Goal: Information Seeking & Learning: Learn about a topic

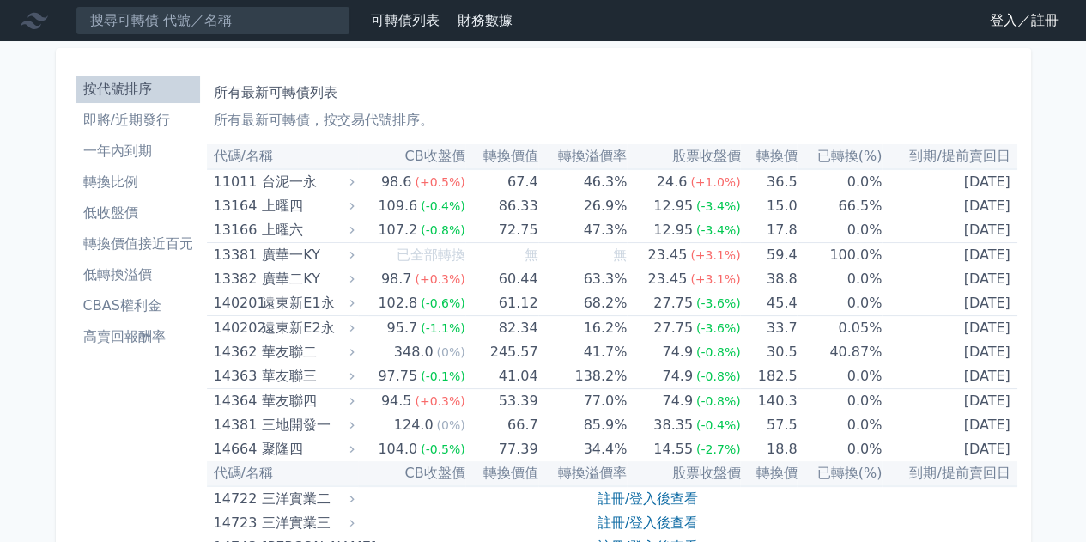
click at [149, 344] on li "高賣回報酬率" at bounding box center [138, 336] width 124 height 21
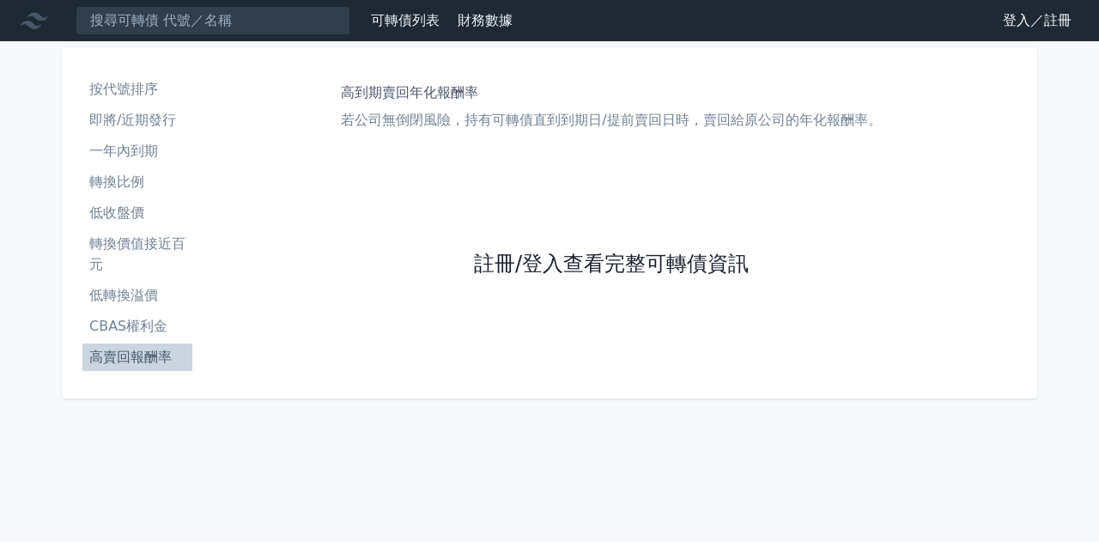
click at [585, 262] on link "註冊/登入查看完整可轉債資訊" at bounding box center [611, 264] width 275 height 27
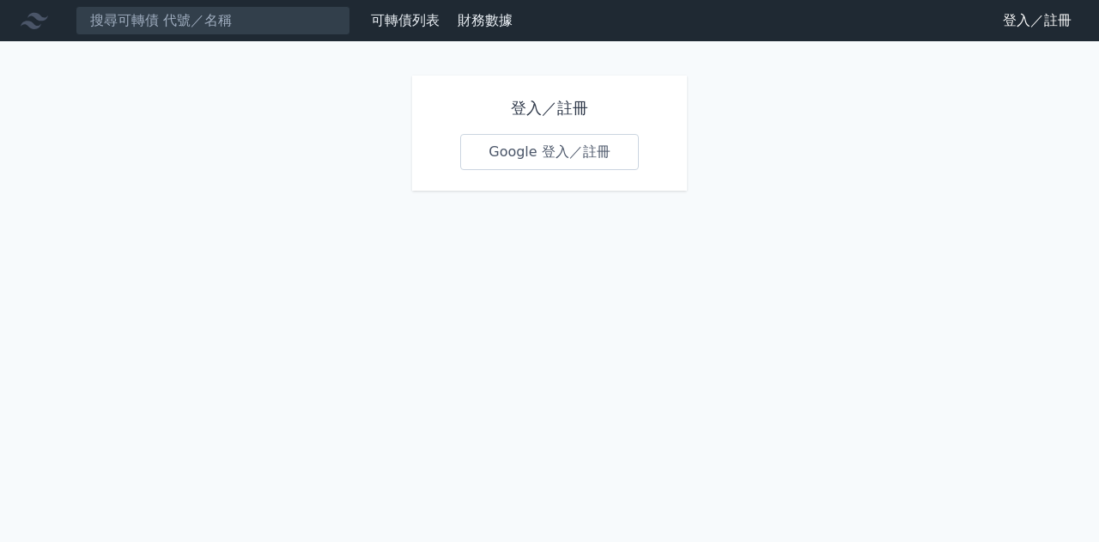
click at [572, 145] on link "Google 登入／註冊" at bounding box center [549, 152] width 179 height 36
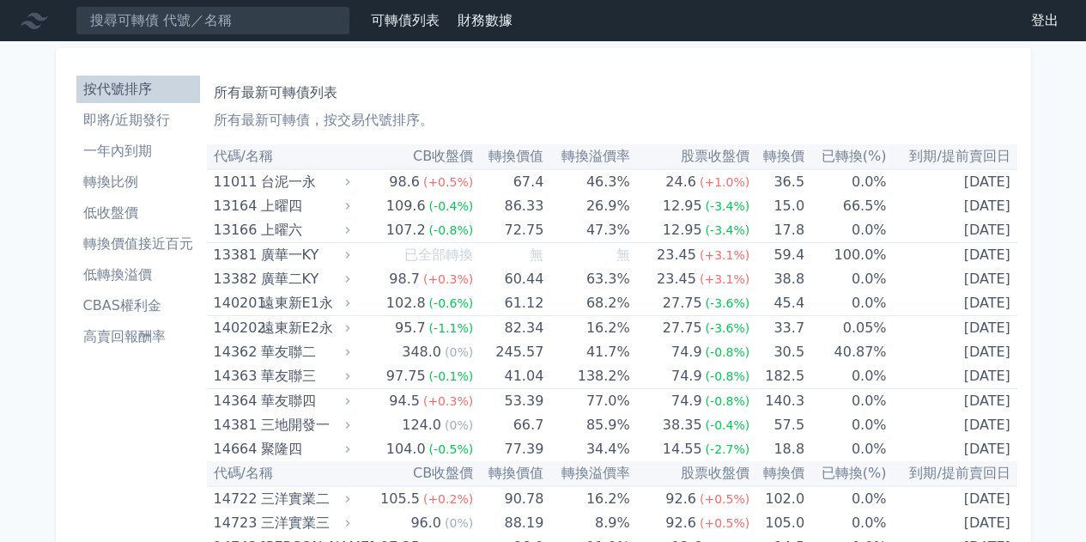
click at [166, 332] on li "高賣回報酬率" at bounding box center [138, 336] width 124 height 21
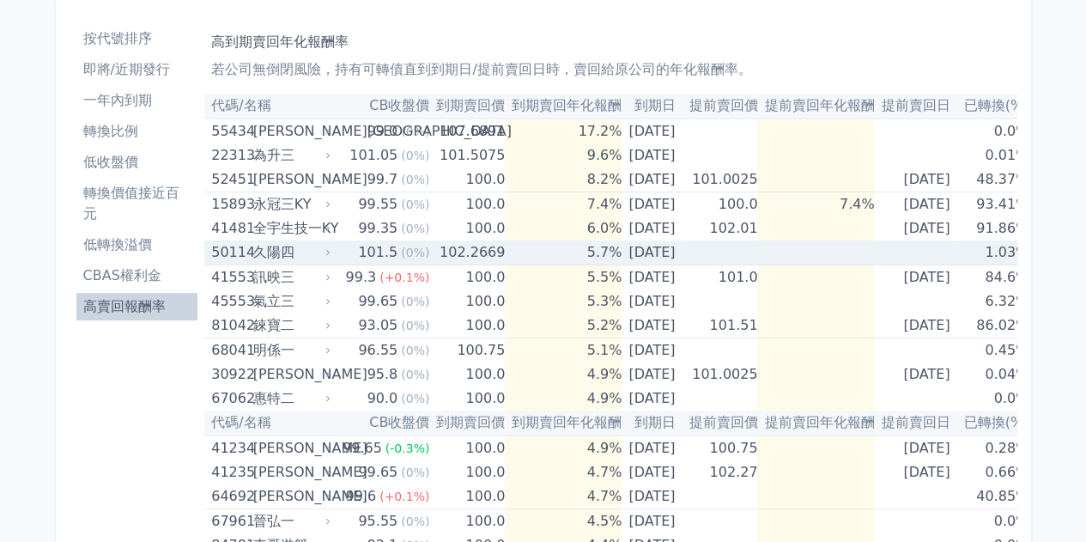
scroll to position [86, 0]
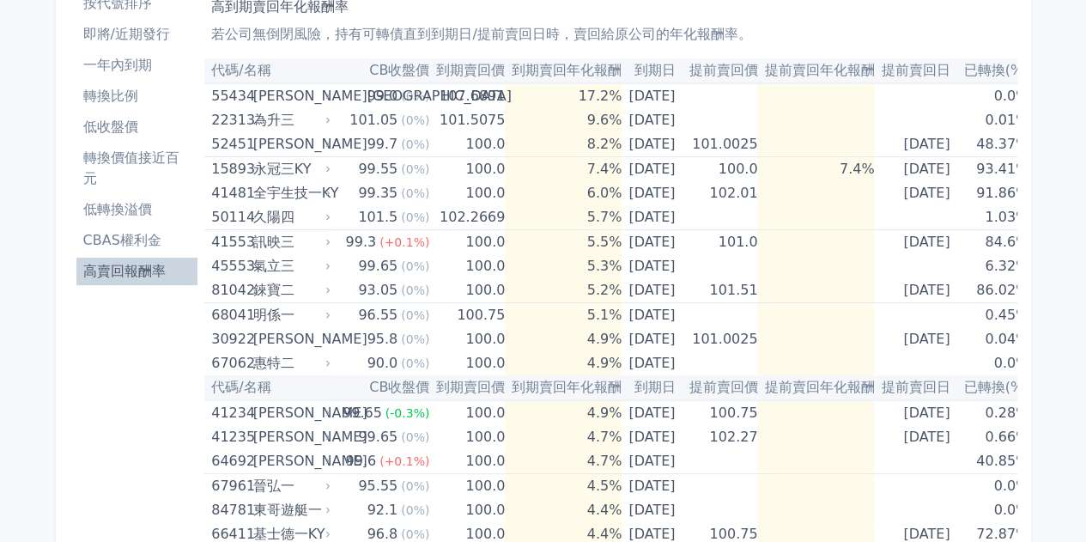
click at [149, 57] on li "一年內到期" at bounding box center [137, 65] width 122 height 21
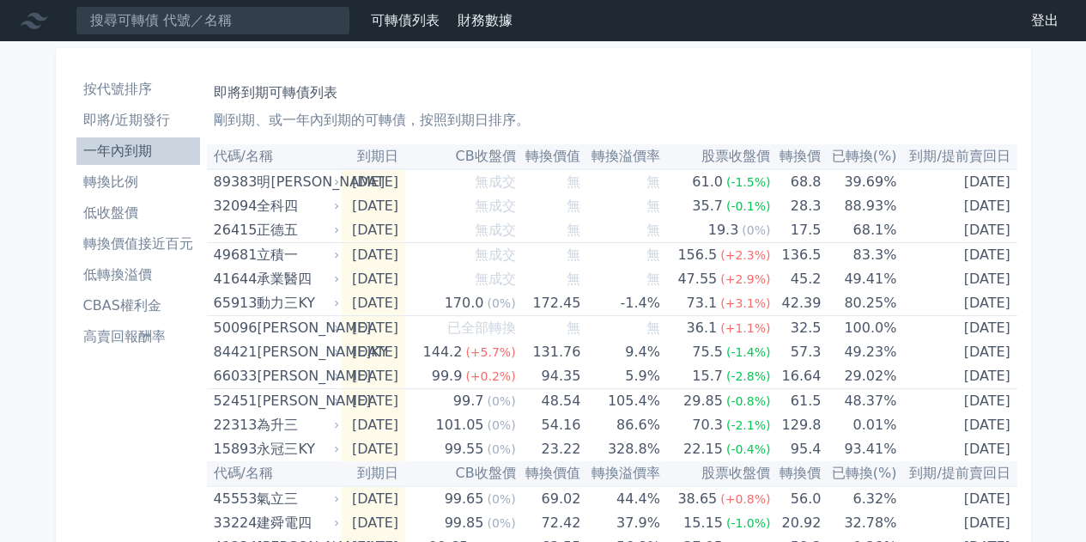
click at [106, 332] on li "高賣回報酬率" at bounding box center [138, 336] width 124 height 21
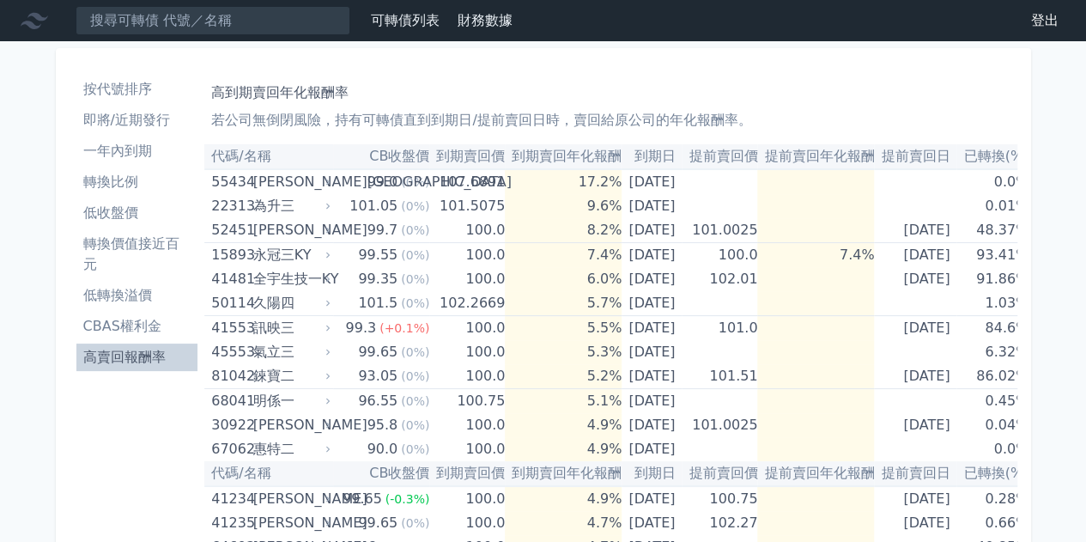
click at [112, 357] on li "高賣回報酬率" at bounding box center [137, 357] width 122 height 21
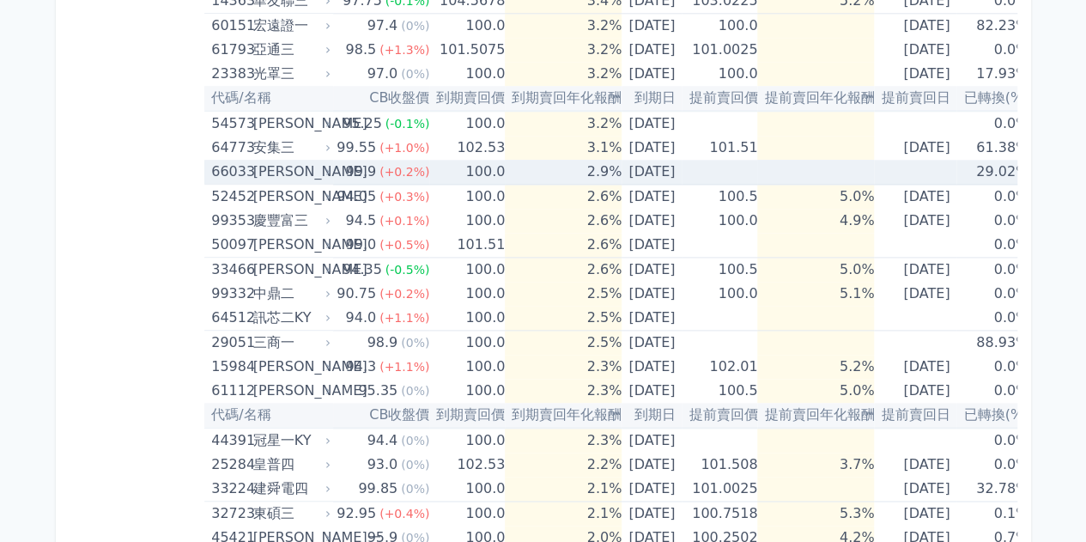
scroll to position [1117, 0]
